Goal: Use online tool/utility: Utilize a website feature to perform a specific function

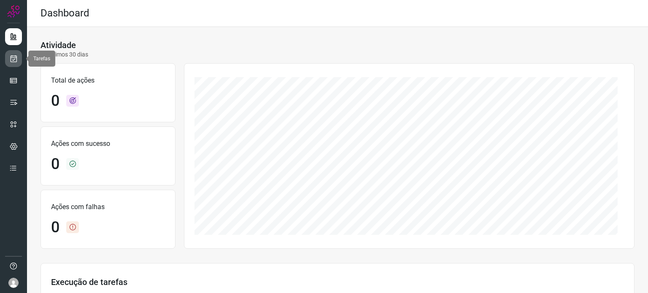
click at [14, 64] on link at bounding box center [13, 58] width 17 height 17
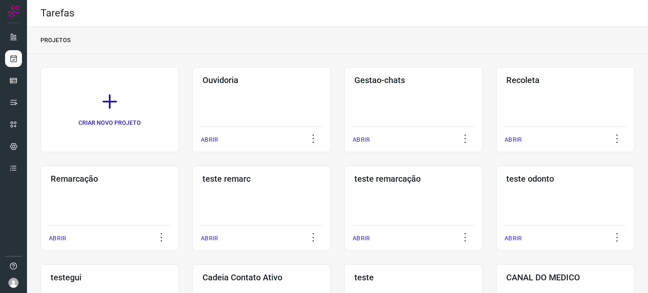
scroll to position [253, 0]
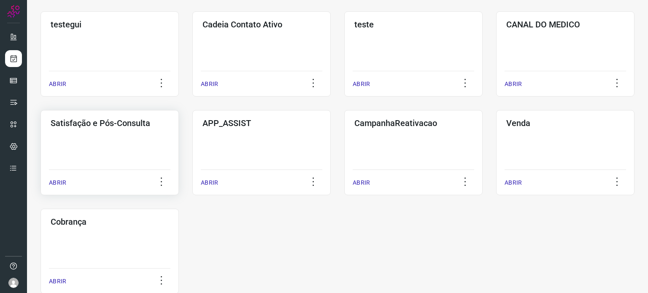
click at [106, 146] on div "Satisfação e Pós-Consulta ABRIR" at bounding box center [110, 152] width 138 height 85
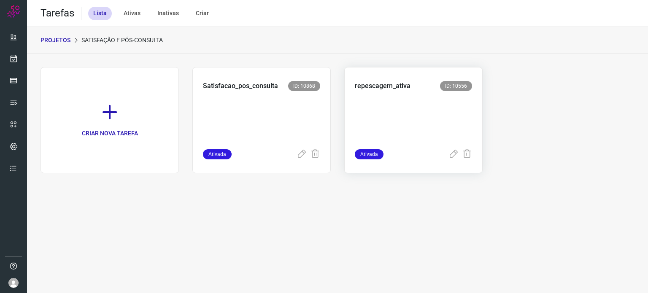
click at [390, 101] on p at bounding box center [413, 119] width 117 height 42
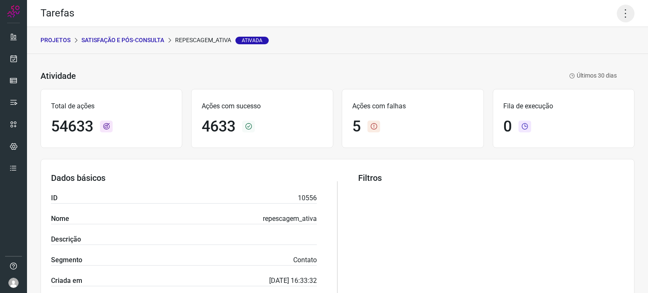
click at [618, 17] on icon at bounding box center [626, 14] width 18 height 18
click at [588, 57] on li "Executar" at bounding box center [589, 56] width 77 height 14
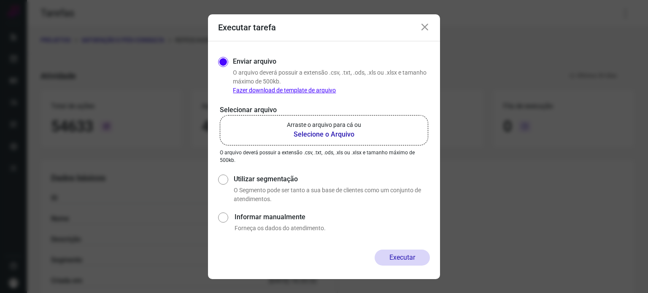
click at [327, 128] on p "Arraste o arquivo para cá ou" at bounding box center [324, 125] width 74 height 9
click at [0, 0] on input "Arraste o arquivo para cá ou Selecione o Arquivo" at bounding box center [0, 0] width 0 height 0
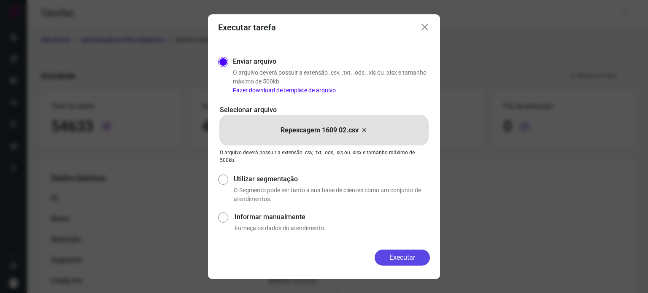
click at [401, 257] on button "Executar" at bounding box center [402, 258] width 55 height 16
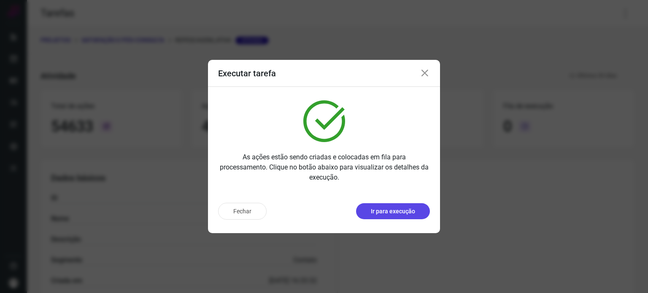
click at [405, 204] on button "Ir para execução" at bounding box center [393, 211] width 74 height 16
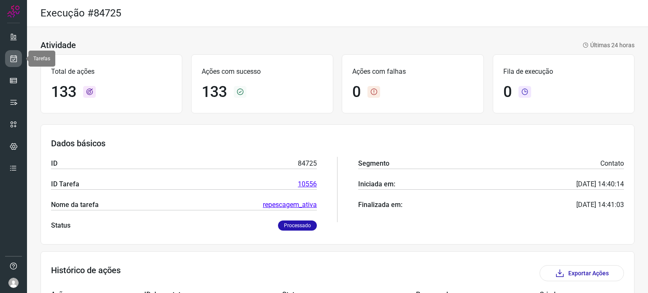
click at [11, 58] on icon at bounding box center [13, 58] width 9 height 8
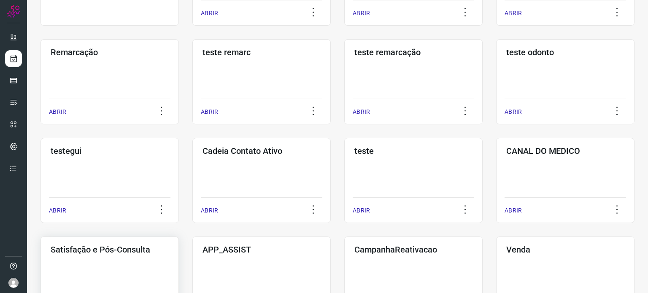
click at [122, 271] on div "Satisfação e Pós-Consulta ABRIR" at bounding box center [110, 279] width 138 height 85
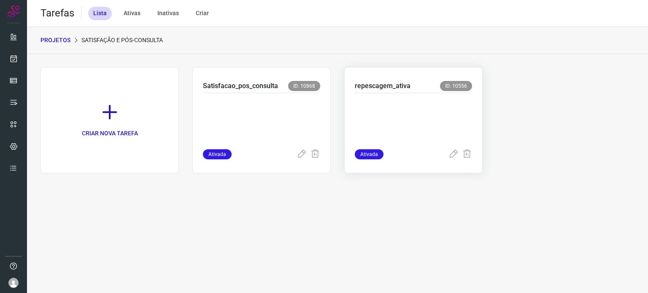
click at [404, 132] on p at bounding box center [413, 119] width 117 height 42
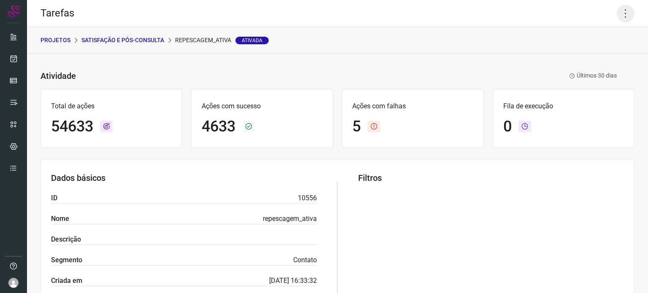
click at [617, 16] on icon at bounding box center [626, 14] width 18 height 18
click at [593, 54] on li "Executar" at bounding box center [589, 56] width 77 height 14
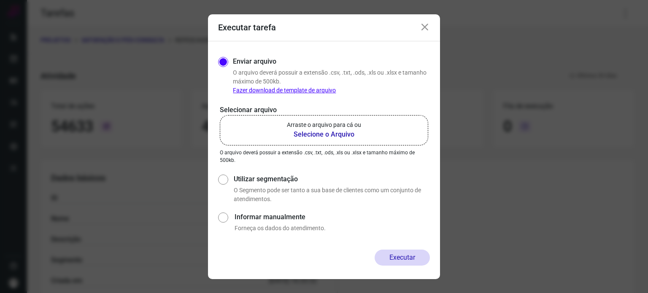
click at [326, 121] on p "Arraste o arquivo para cá ou" at bounding box center [324, 125] width 74 height 9
click at [0, 0] on input "Arraste o arquivo para cá ou Selecione o Arquivo" at bounding box center [0, 0] width 0 height 0
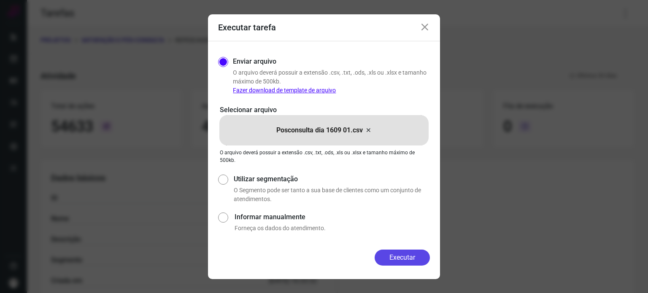
click at [402, 259] on button "Executar" at bounding box center [402, 258] width 55 height 16
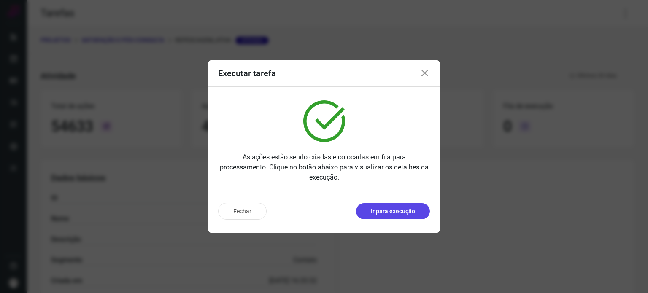
click at [394, 209] on p "Ir para execução" at bounding box center [393, 211] width 44 height 9
